Goal: Communication & Community: Answer question/provide support

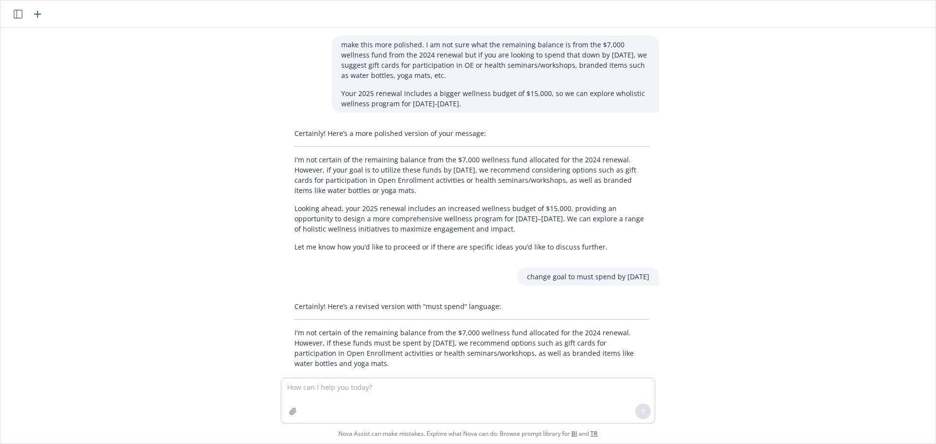
scroll to position [75, 0]
